Goal: Task Accomplishment & Management: Use online tool/utility

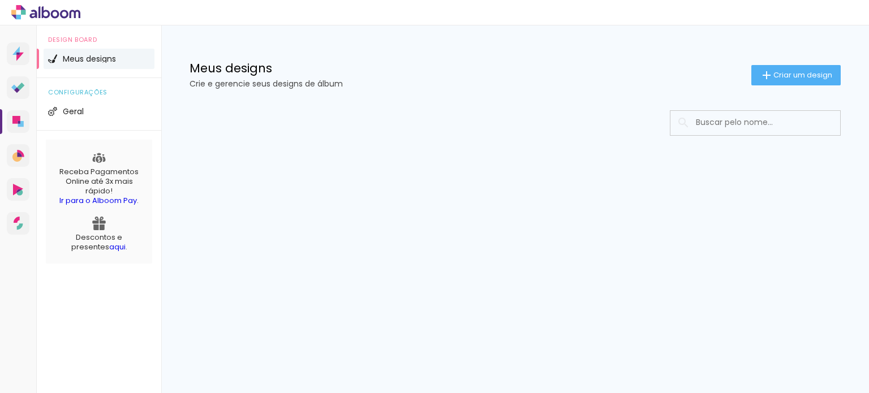
click at [756, 123] on input at bounding box center [770, 122] width 161 height 23
click at [129, 63] on li "Meus designs" at bounding box center [99, 59] width 111 height 20
click at [791, 74] on span "Criar um design" at bounding box center [802, 74] width 59 height 7
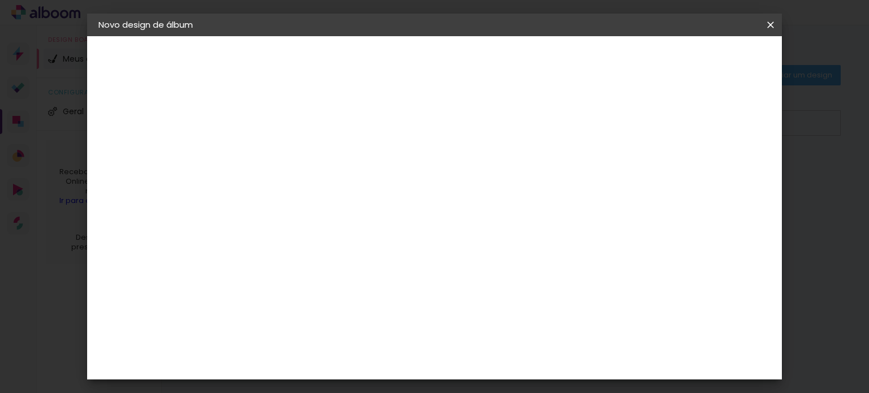
click at [283, 151] on input at bounding box center [283, 152] width 0 height 18
type input "HIAGO E ELLEN"
type paper-input "HIAGO E ELLEN"
click at [399, 64] on paper-button "Avançar" at bounding box center [371, 59] width 55 height 19
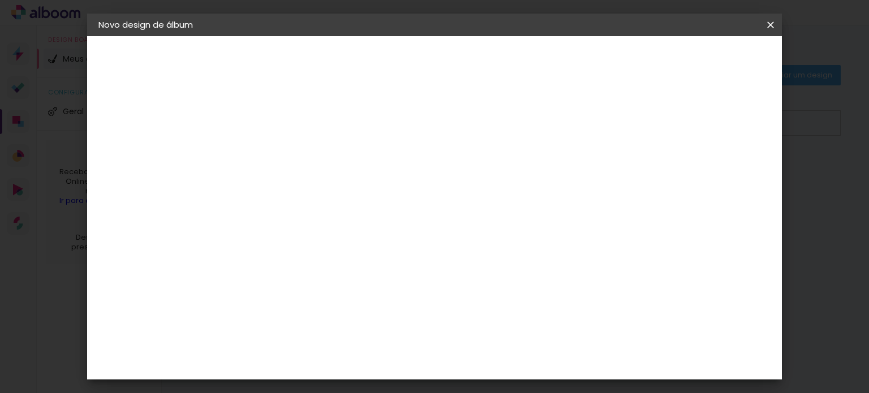
click at [0, 0] on slot "Tamanho Livre" at bounding box center [0, 0] width 0 height 0
click at [495, 153] on paper-item "Tamanho Livre" at bounding box center [440, 153] width 109 height 25
click at [360, 179] on input "[GEOGRAPHIC_DATA]" at bounding box center [307, 181] width 105 height 14
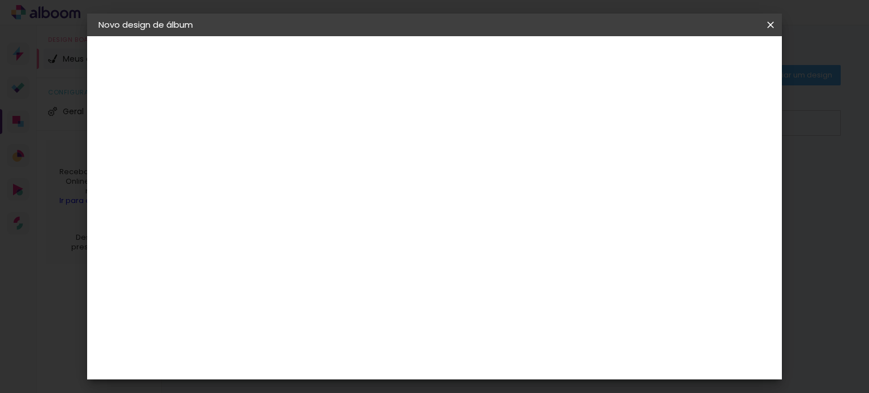
click at [373, 205] on paper-input-container at bounding box center [312, 215] width 122 height 25
click at [369, 212] on input at bounding box center [312, 215] width 114 height 14
click at [455, 102] on div "Fornecedor Escolha um fornecedor ou avance com o tamanho livre. Voltar Avançar" at bounding box center [373, 84] width 278 height 96
click at [495, 62] on paper-button "Avançar" at bounding box center [467, 59] width 55 height 19
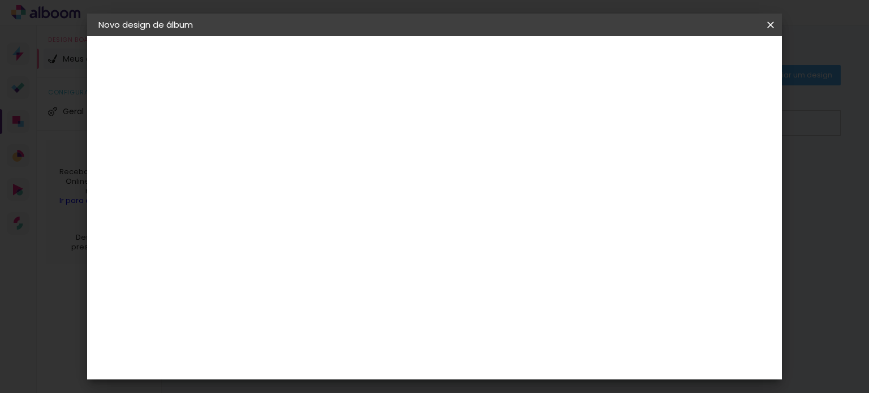
scroll to position [21, 0]
click at [644, 109] on div at bounding box center [639, 109] width 10 height 10
type paper-checkbox "on"
click at [644, 109] on div at bounding box center [639, 109] width 10 height 10
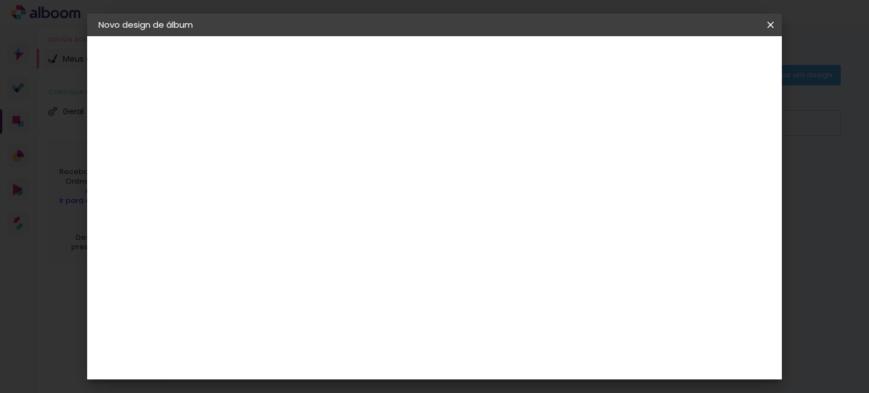
click at [644, 109] on div at bounding box center [639, 109] width 10 height 10
click at [711, 65] on paper-button "Iniciar design" at bounding box center [674, 59] width 74 height 19
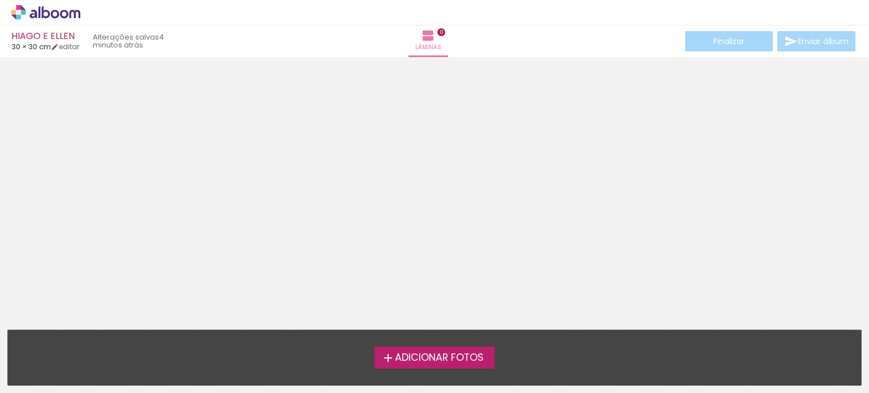
click at [466, 354] on span "Adicionar Fotos" at bounding box center [439, 358] width 89 height 10
click at [0, 0] on input "file" at bounding box center [0, 0] width 0 height 0
click at [72, 45] on link "editar" at bounding box center [65, 47] width 28 height 10
type input "30"
type input "60"
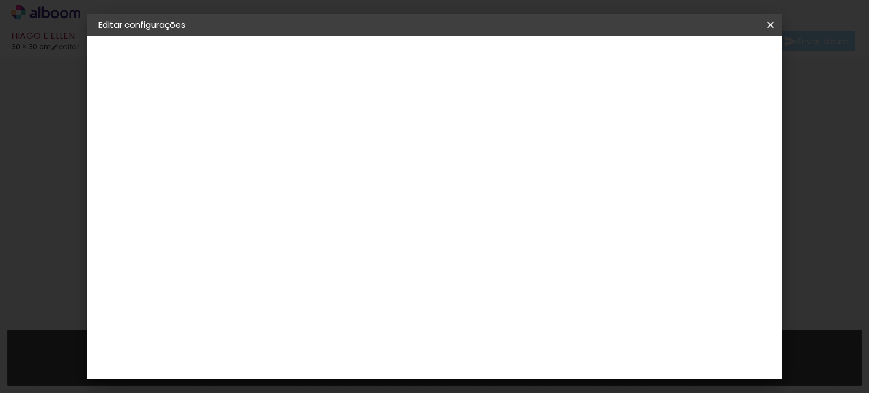
click at [0, 0] on slot "Voltar" at bounding box center [0, 0] width 0 height 0
click at [774, 29] on iron-icon at bounding box center [771, 24] width 14 height 11
